Goal: Answer question/provide support: Share knowledge or assist other users

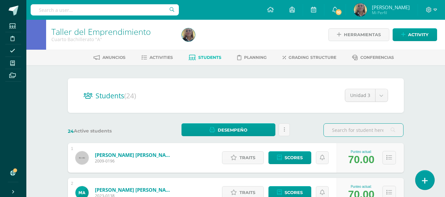
click at [425, 183] on icon at bounding box center [425, 181] width 6 height 8
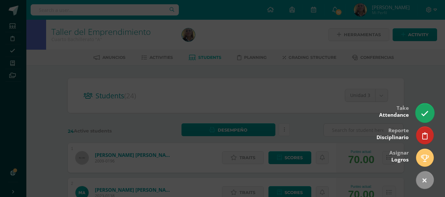
click at [424, 114] on icon at bounding box center [425, 114] width 8 height 8
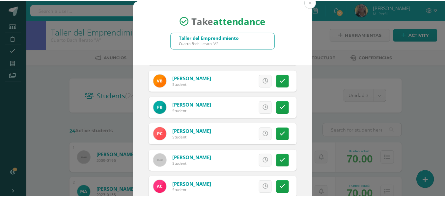
scroll to position [523, 0]
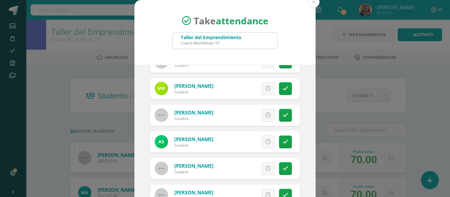
click at [247, 43] on div "Taller del Emprendimiento Cuarto Bachillerato "A"" at bounding box center [224, 41] width 105 height 16
click at [244, 35] on div "Taller del Emprendimiento Cuarto Bachillerato "A"" at bounding box center [224, 41] width 105 height 16
click at [309, 2] on button at bounding box center [313, 2] width 12 height 12
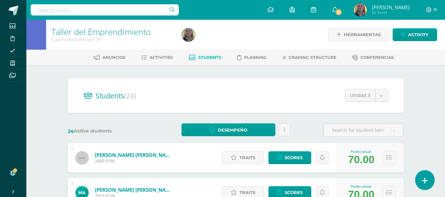
click at [426, 178] on icon at bounding box center [425, 181] width 6 height 8
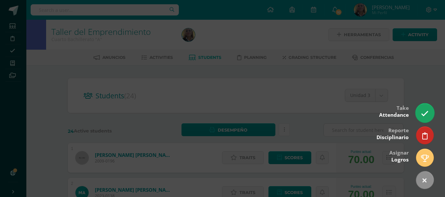
click at [423, 115] on icon at bounding box center [425, 114] width 8 height 8
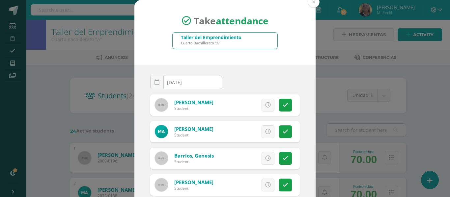
click at [252, 40] on div "Taller del Emprendimiento Cuarto Bachillerato "A"" at bounding box center [224, 41] width 105 height 16
click at [239, 45] on div "Taller del Emprendimiento Cuarto Bachillerato "A"" at bounding box center [224, 41] width 105 height 16
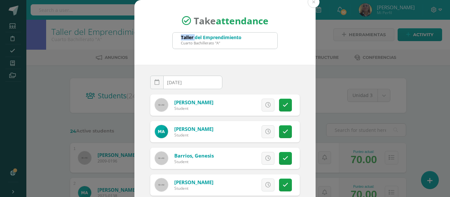
click at [239, 45] on div "Taller del Emprendimiento Cuarto Bachillerato "A"" at bounding box center [224, 41] width 105 height 16
click at [310, 3] on button at bounding box center [313, 2] width 12 height 12
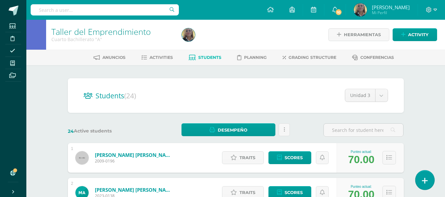
click at [423, 182] on icon at bounding box center [425, 181] width 6 height 8
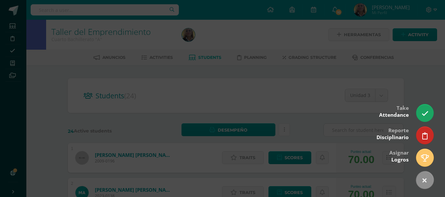
click at [13, 63] on div at bounding box center [222, 98] width 445 height 197
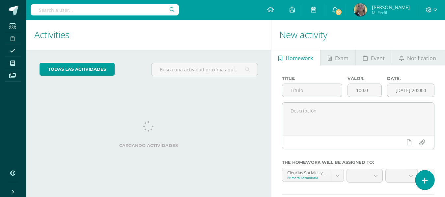
click at [426, 181] on icon at bounding box center [425, 181] width 6 height 8
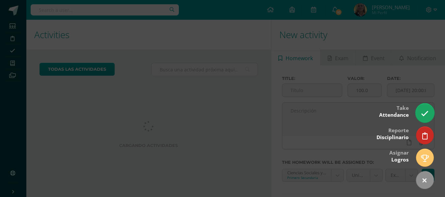
click at [423, 117] on icon at bounding box center [425, 114] width 8 height 8
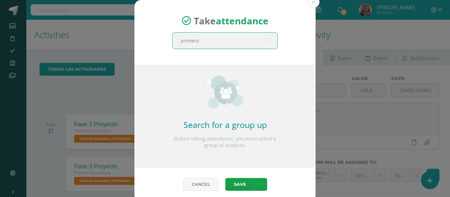
type input "primero b"
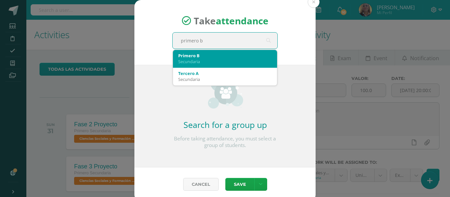
click at [208, 60] on div "Secundaria" at bounding box center [224, 62] width 93 height 6
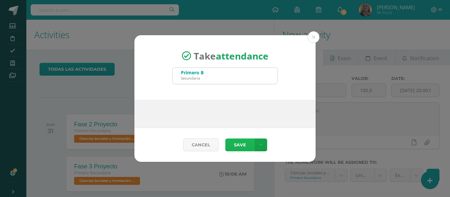
click at [237, 145] on button "Save" at bounding box center [239, 145] width 29 height 13
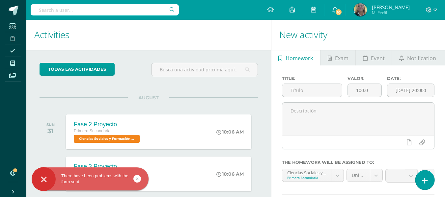
click at [424, 179] on icon at bounding box center [425, 181] width 6 height 8
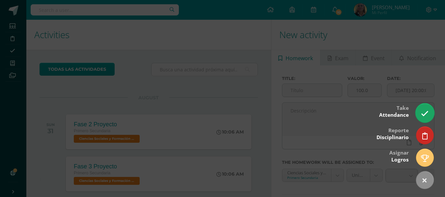
click at [420, 117] on link at bounding box center [424, 112] width 19 height 19
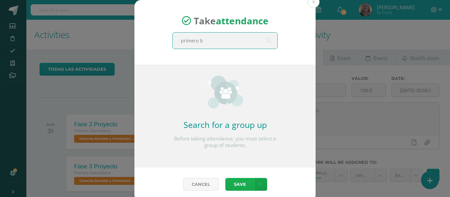
type input "primero b"
click at [238, 185] on button "Save" at bounding box center [239, 184] width 29 height 13
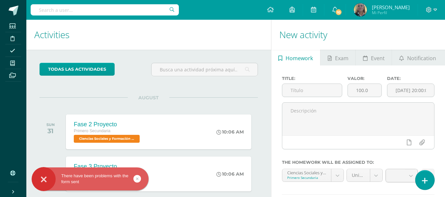
click at [424, 181] on icon at bounding box center [425, 181] width 6 height 8
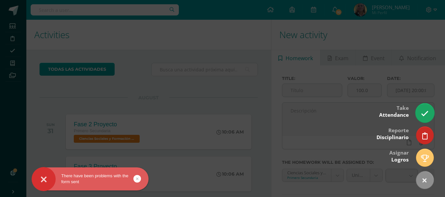
click at [421, 116] on icon at bounding box center [425, 114] width 8 height 8
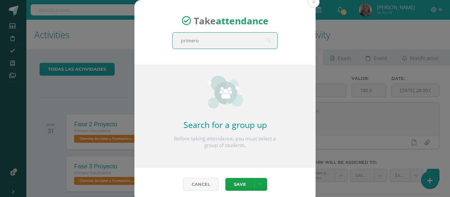
type input "primero b"
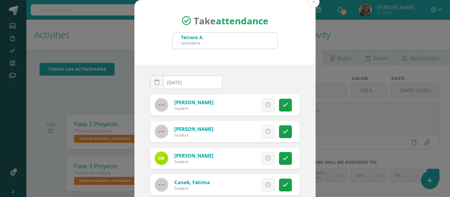
click at [228, 40] on div "Tercero A Secundaria" at bounding box center [224, 41] width 105 height 16
click at [310, 3] on button at bounding box center [313, 2] width 12 height 12
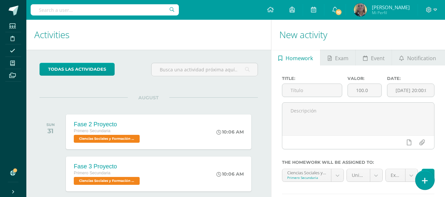
click at [426, 179] on icon at bounding box center [425, 181] width 6 height 8
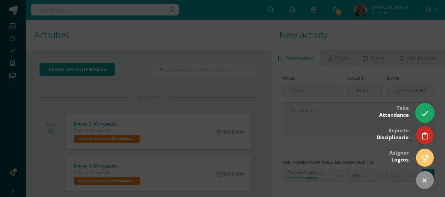
click at [423, 117] on icon at bounding box center [425, 114] width 8 height 8
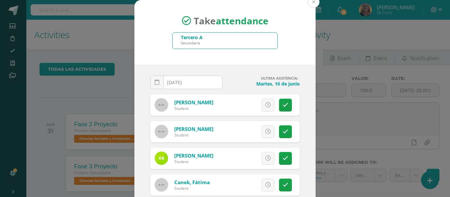
click at [311, 2] on button at bounding box center [313, 2] width 12 height 12
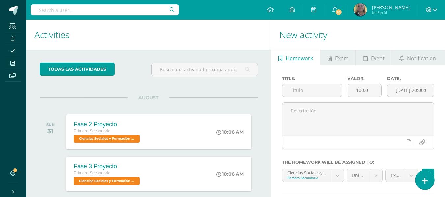
click at [421, 180] on link at bounding box center [424, 179] width 19 height 19
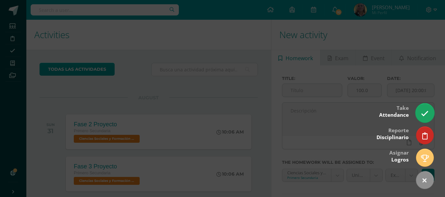
click at [423, 110] on icon at bounding box center [425, 114] width 8 height 8
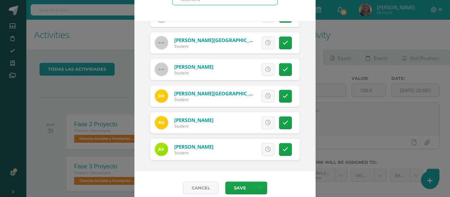
scroll to position [52, 0]
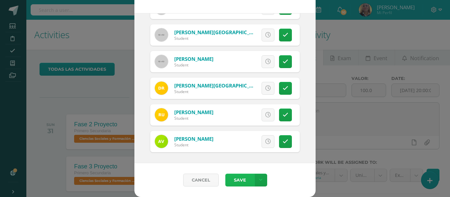
click at [233, 181] on button "Save" at bounding box center [239, 180] width 29 height 13
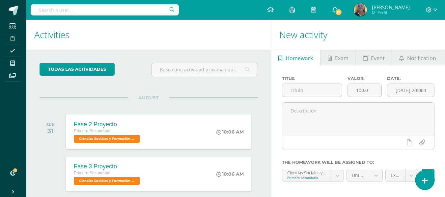
click at [424, 179] on icon at bounding box center [425, 181] width 6 height 8
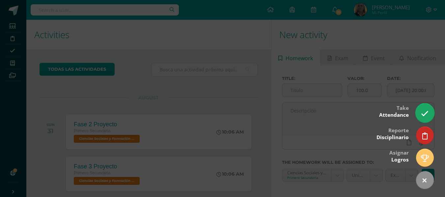
click at [424, 111] on icon at bounding box center [425, 114] width 8 height 8
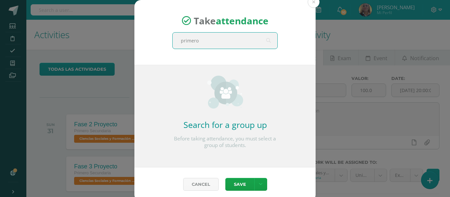
type input "primero b"
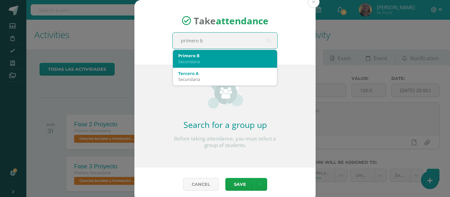
click at [220, 60] on div "Secundaria" at bounding box center [224, 62] width 93 height 6
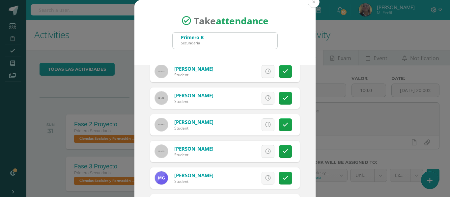
scroll to position [287, 0]
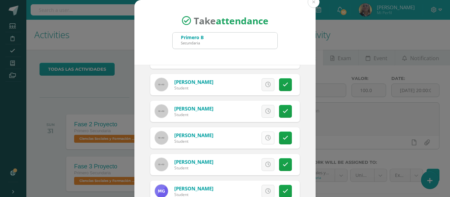
click at [265, 138] on icon at bounding box center [268, 138] width 6 height 6
click at [265, 84] on icon at bounding box center [268, 85] width 6 height 6
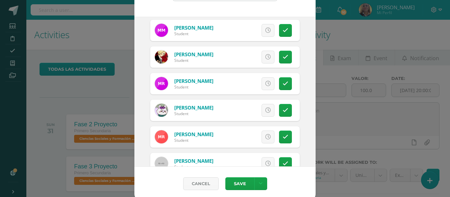
scroll to position [52, 0]
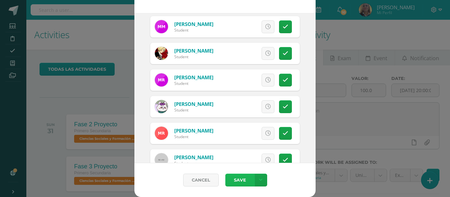
click at [236, 181] on button "Save" at bounding box center [239, 180] width 29 height 13
